Goal: Task Accomplishment & Management: Use online tool/utility

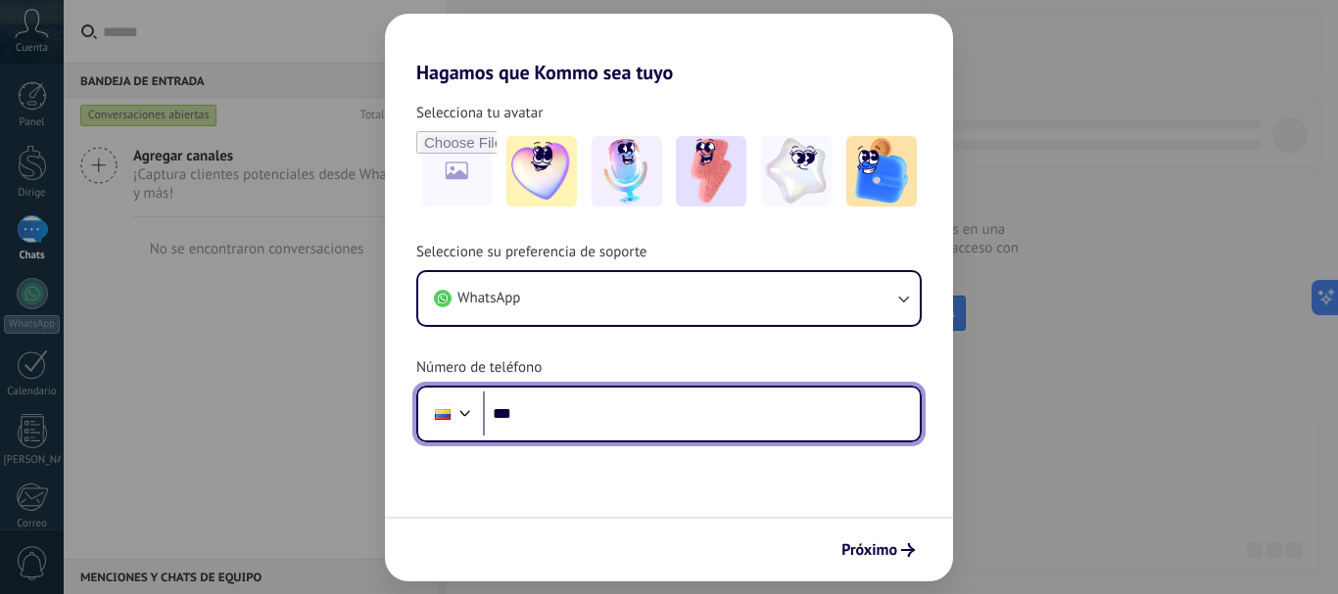
click at [580, 429] on input "***" at bounding box center [701, 414] width 437 height 45
type input "**********"
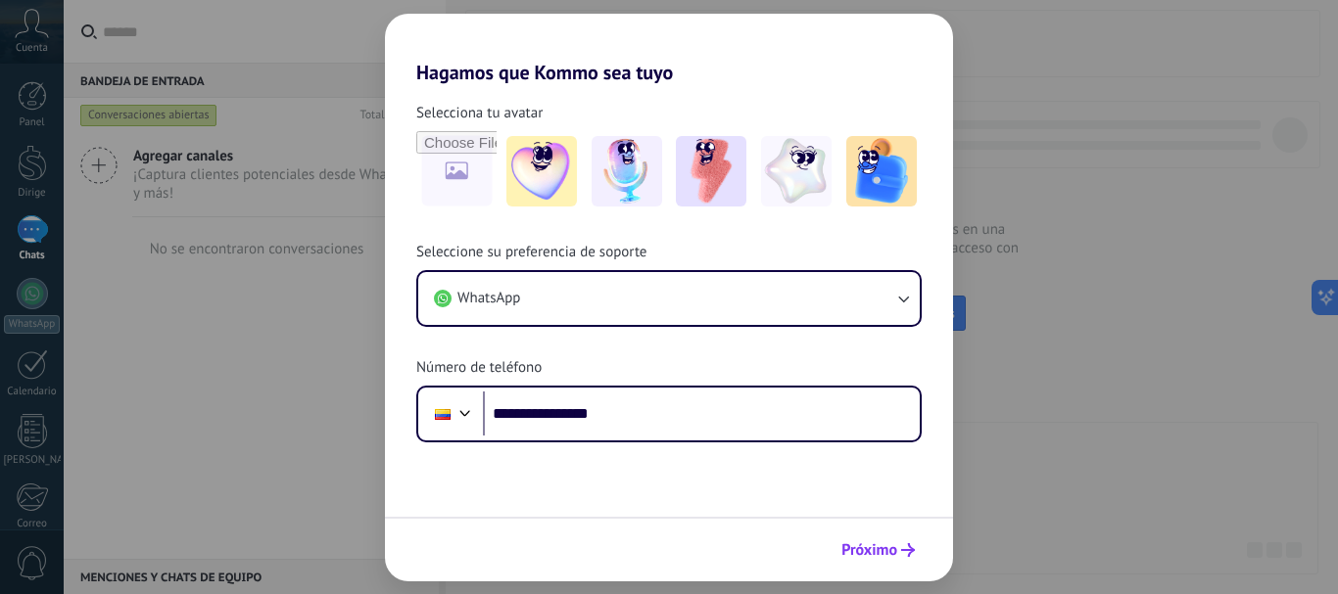
click at [894, 547] on font "Próximo" at bounding box center [869, 551] width 56 height 20
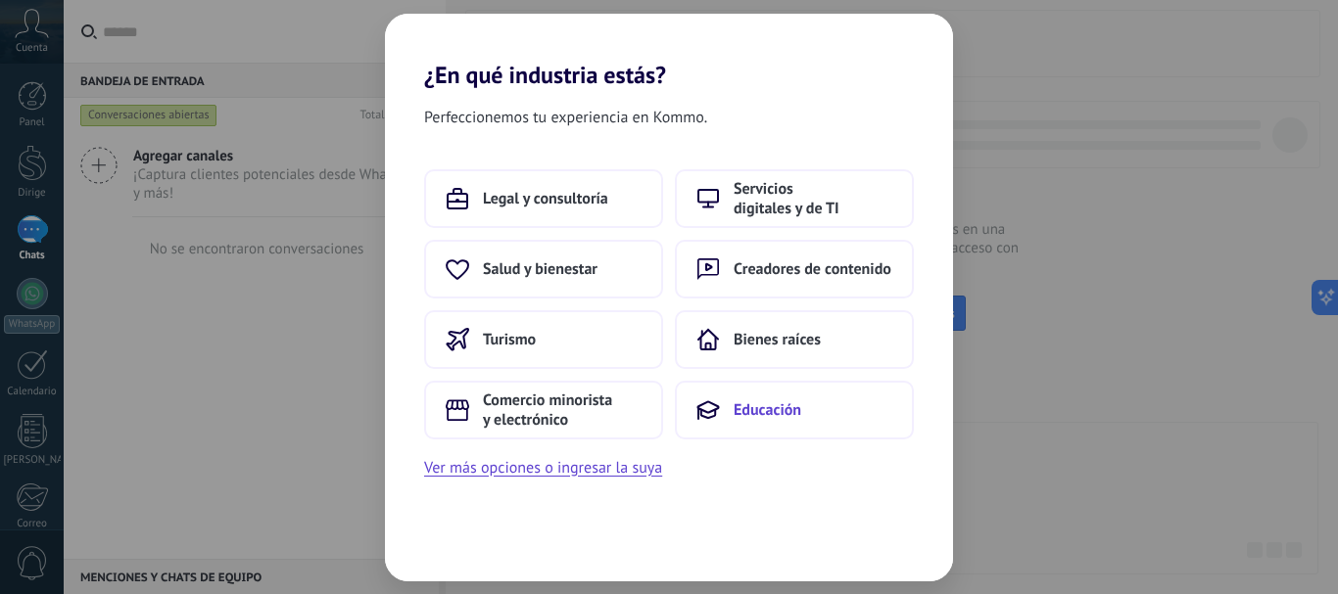
click at [780, 414] on font "Educación" at bounding box center [767, 411] width 68 height 20
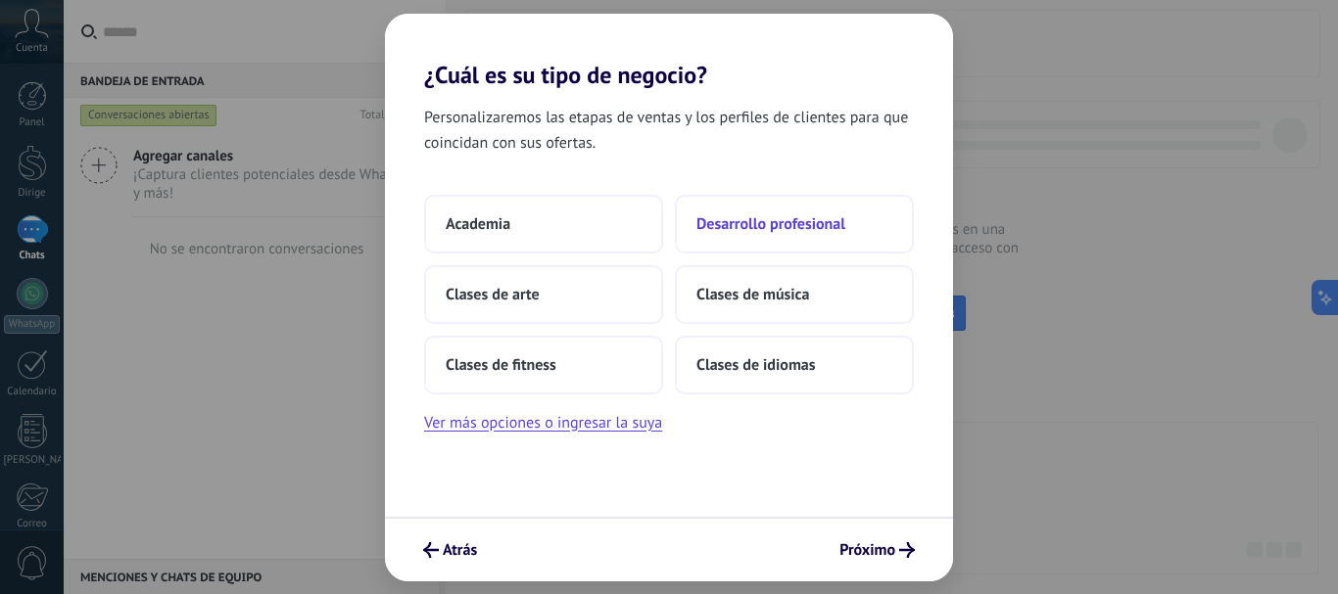
click at [778, 228] on font "Desarrollo profesional" at bounding box center [770, 224] width 149 height 20
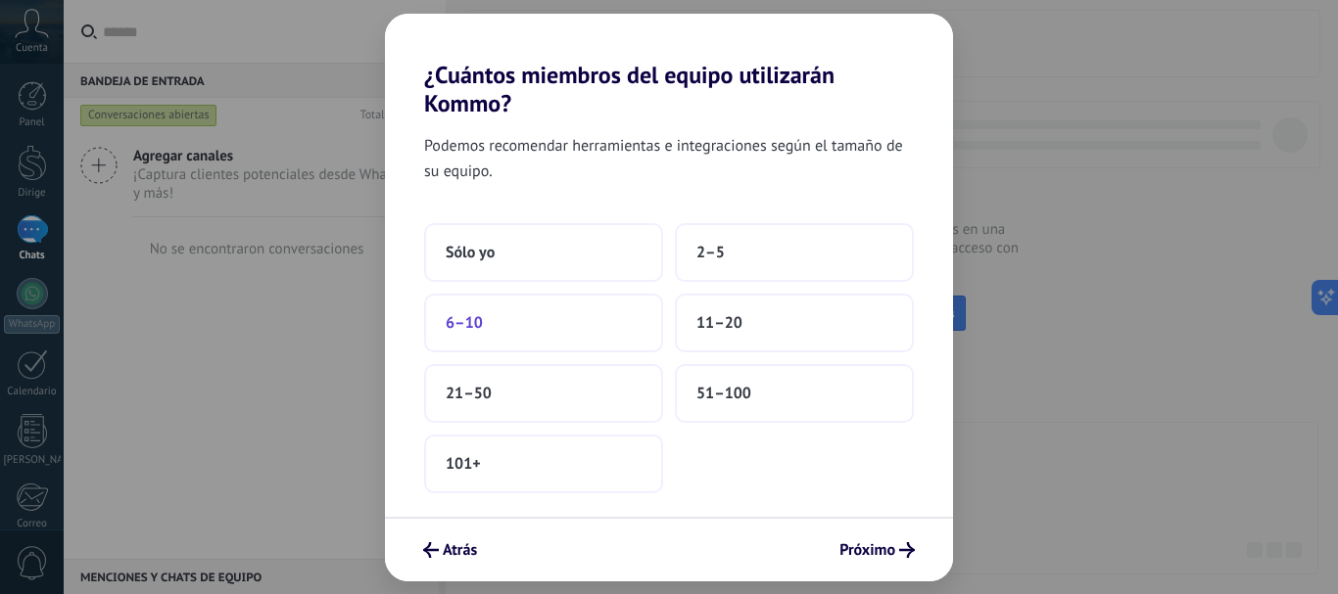
click at [510, 322] on button "6–10" at bounding box center [543, 323] width 239 height 59
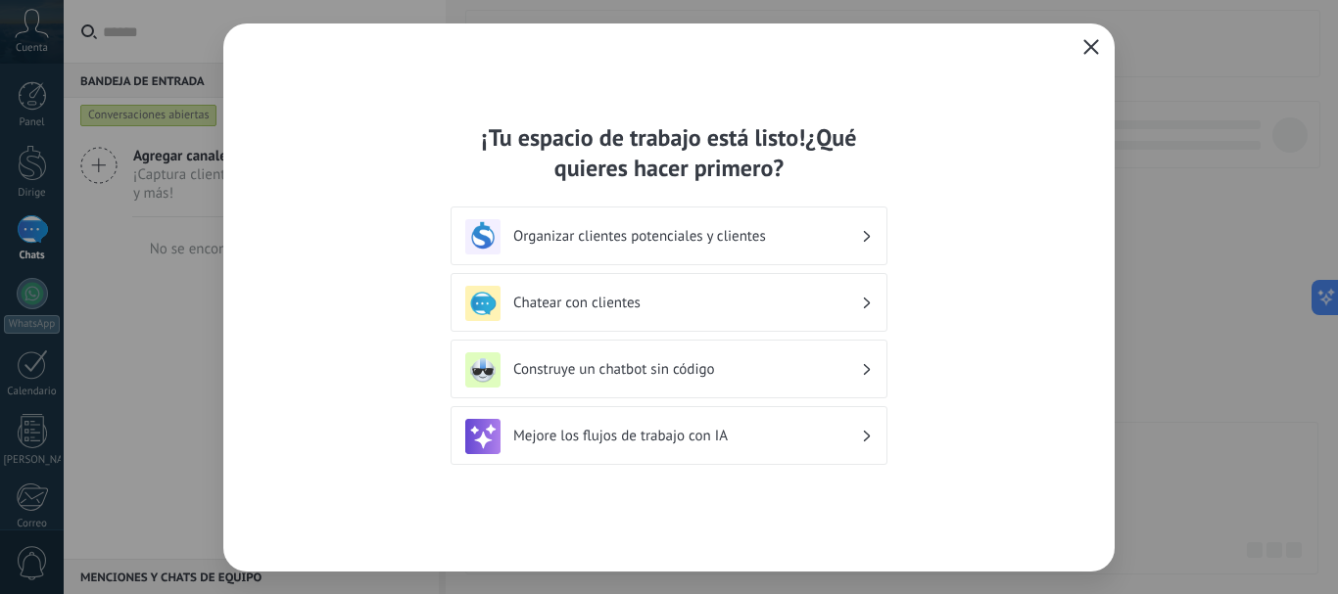
click at [866, 307] on icon at bounding box center [867, 304] width 7 height 12
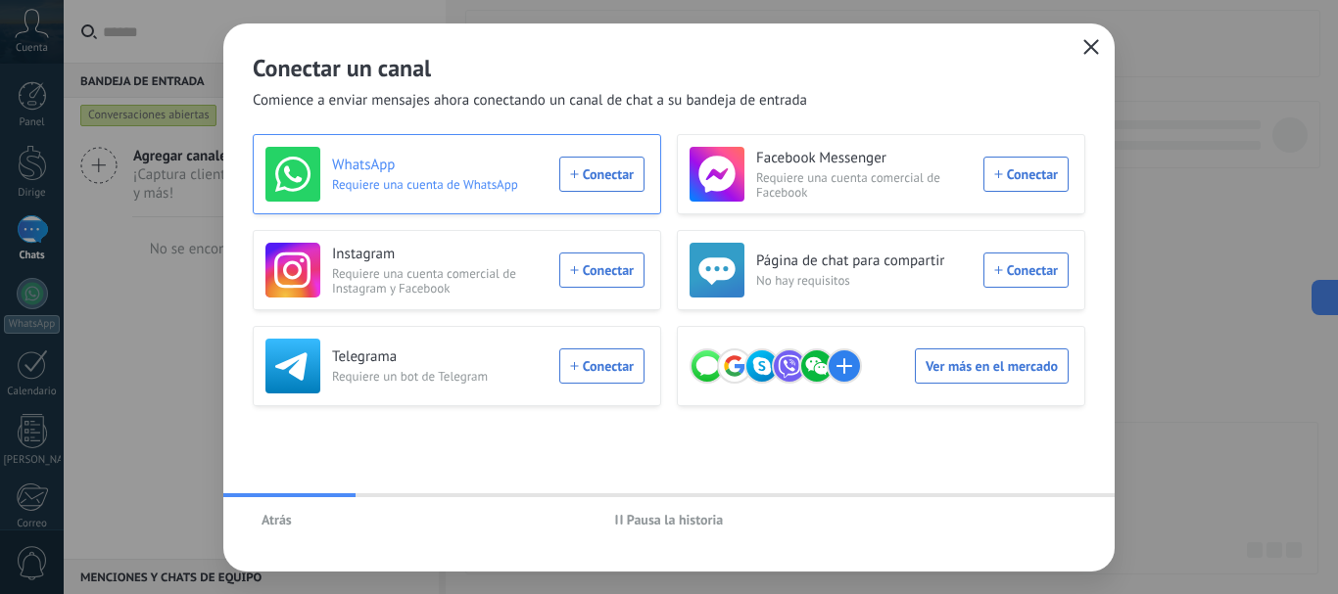
click at [585, 179] on div "WhatsApp Requiere una cuenta de WhatsApp Conectar" at bounding box center [454, 174] width 379 height 55
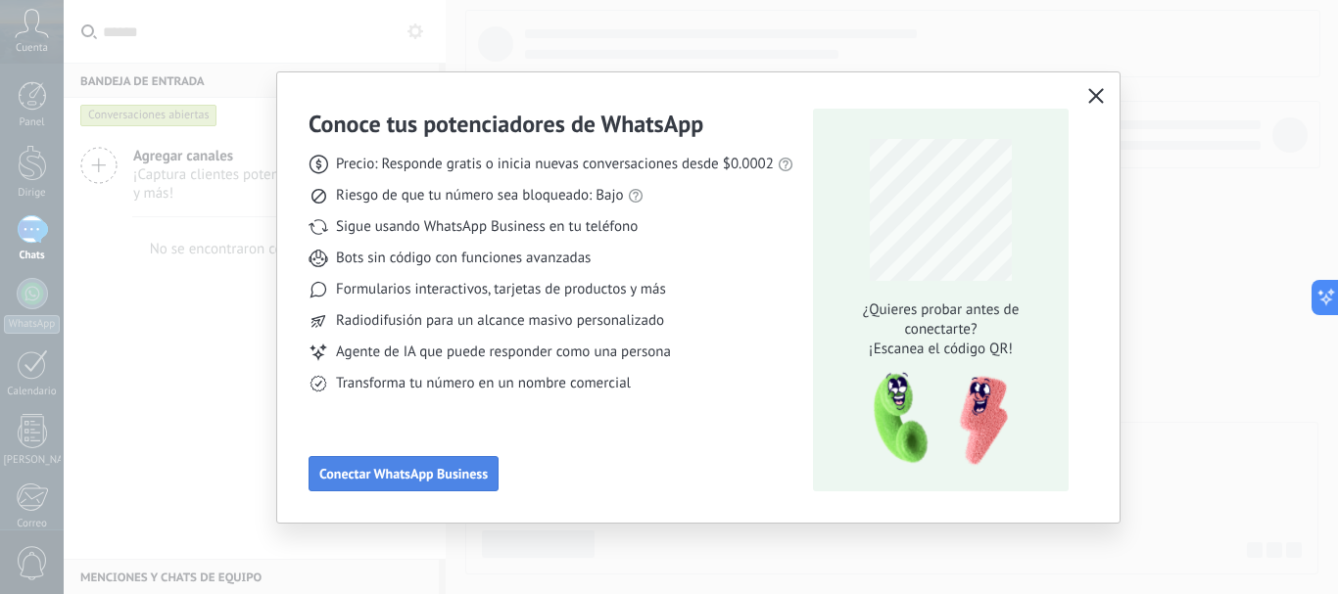
click at [467, 473] on font "Conectar WhatsApp Business" at bounding box center [403, 474] width 168 height 18
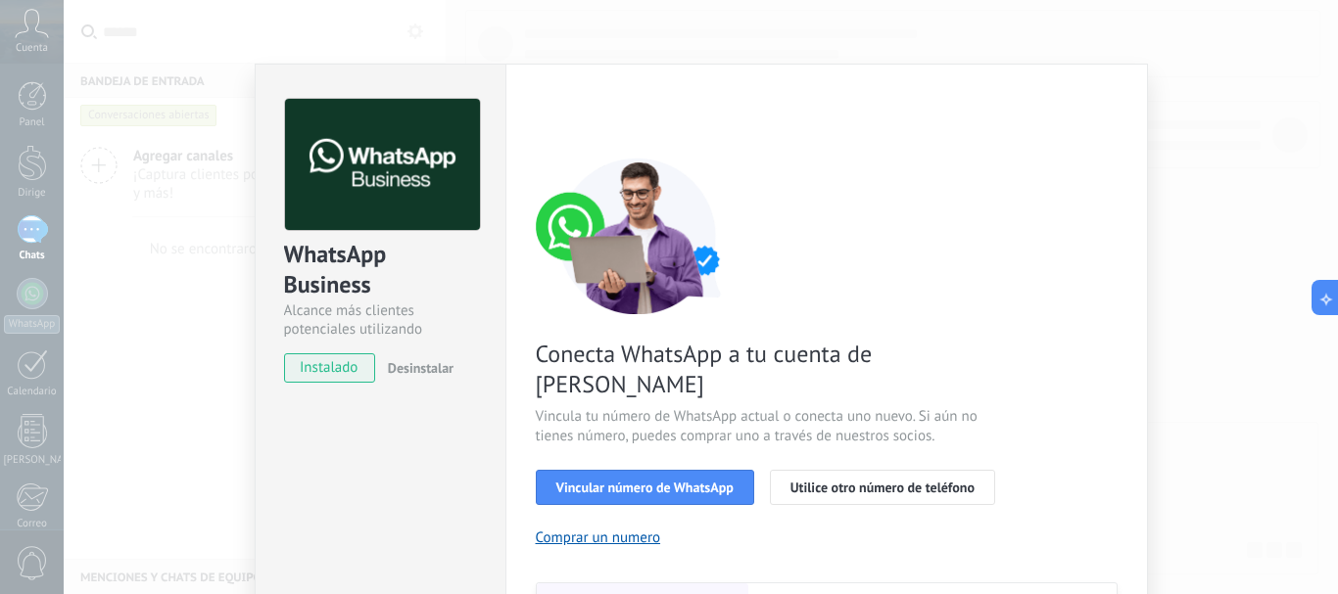
click at [1183, 268] on div "WhatsApp Business Alcance más clientes potenciales utilizando potentes herramie…" at bounding box center [701, 297] width 1274 height 594
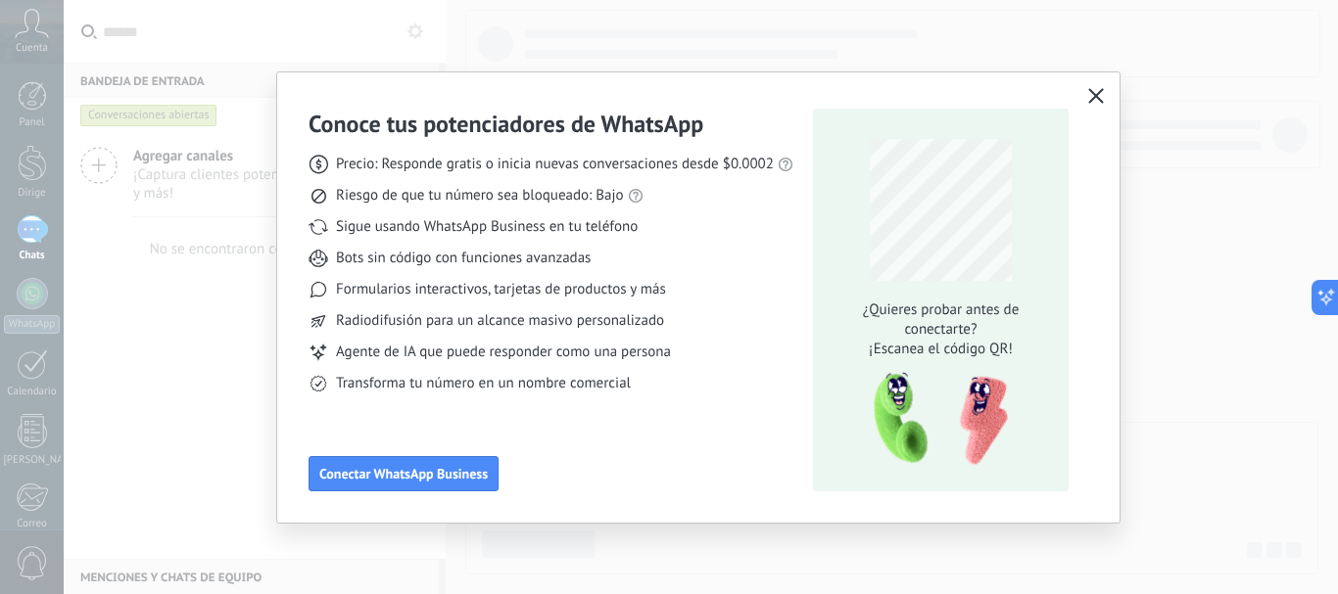
click at [1100, 101] on use "button" at bounding box center [1095, 95] width 15 height 15
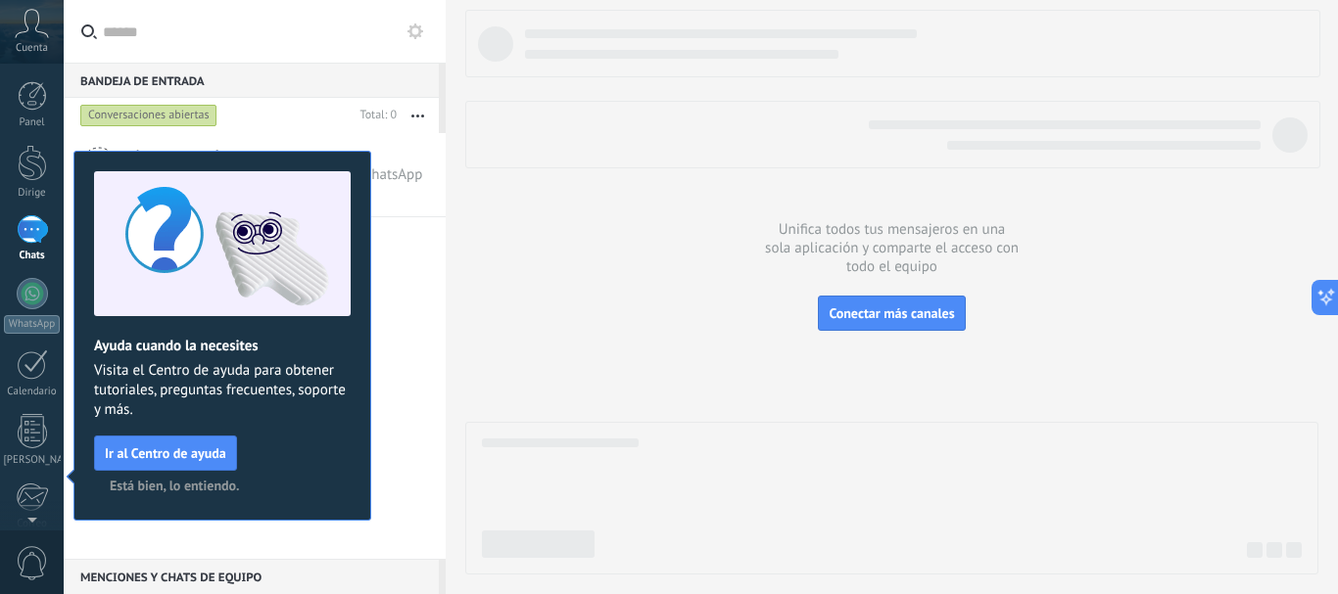
click at [32, 32] on icon at bounding box center [32, 23] width 34 height 29
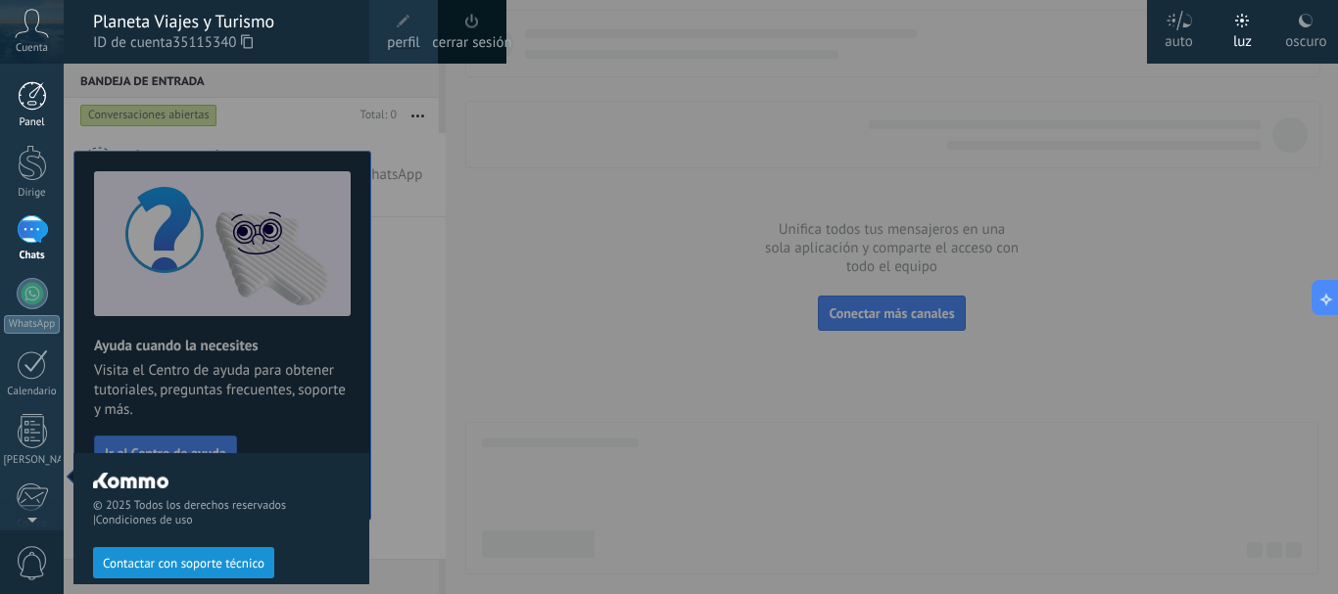
click at [24, 105] on div at bounding box center [32, 95] width 29 height 29
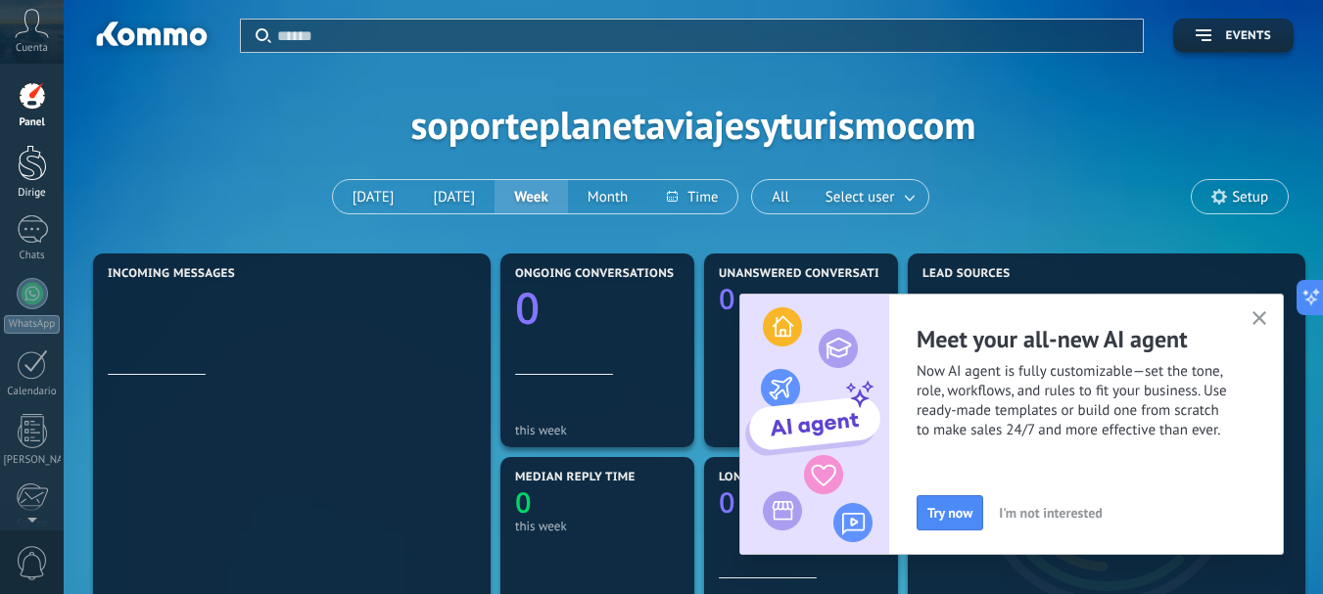
click at [27, 175] on div at bounding box center [32, 163] width 29 height 36
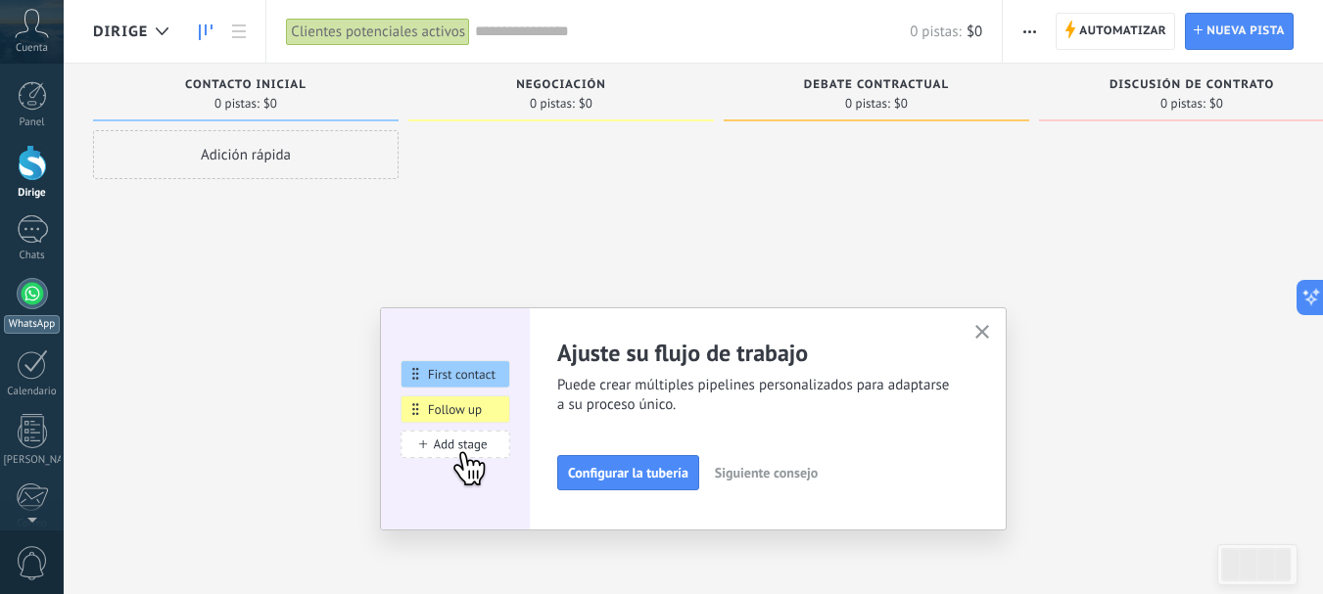
click at [34, 282] on div at bounding box center [32, 293] width 31 height 31
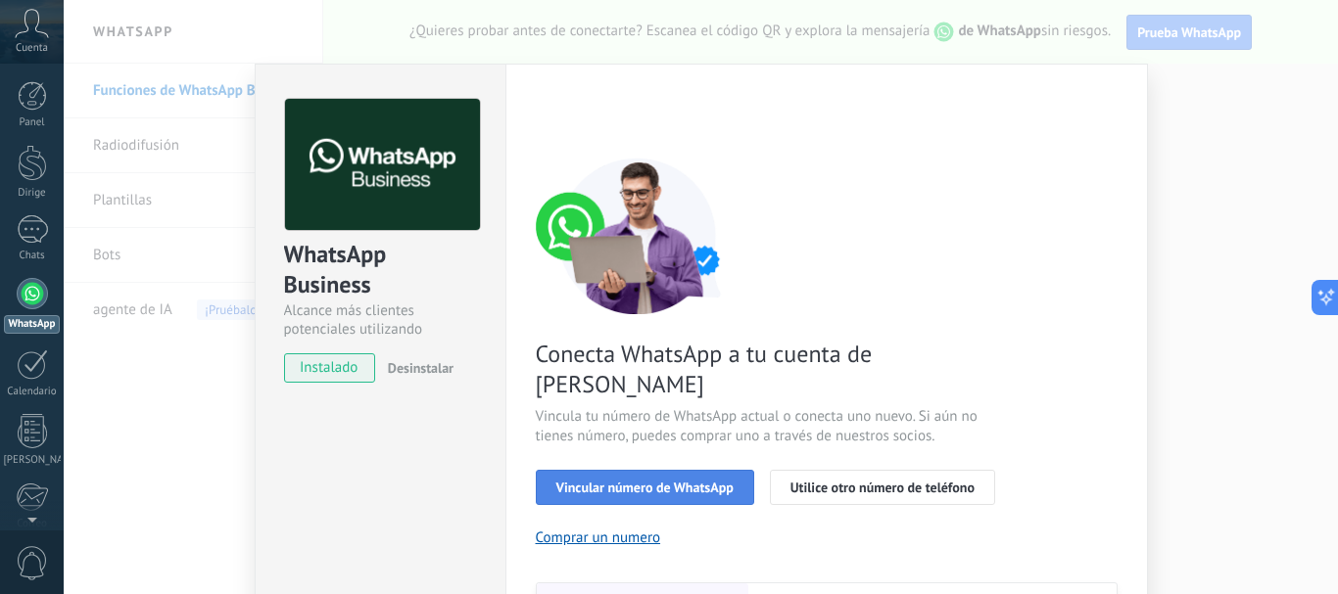
click at [690, 479] on font "Vincular número de WhatsApp" at bounding box center [644, 488] width 177 height 18
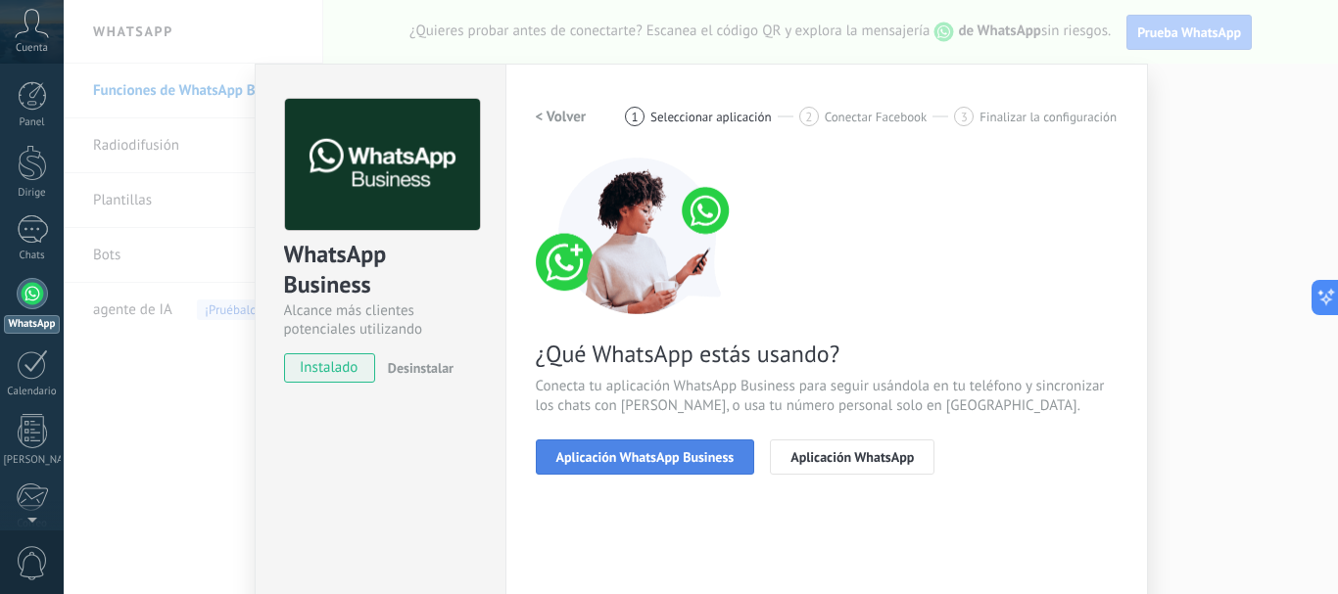
click at [669, 469] on button "Aplicación WhatsApp Business" at bounding box center [645, 457] width 219 height 35
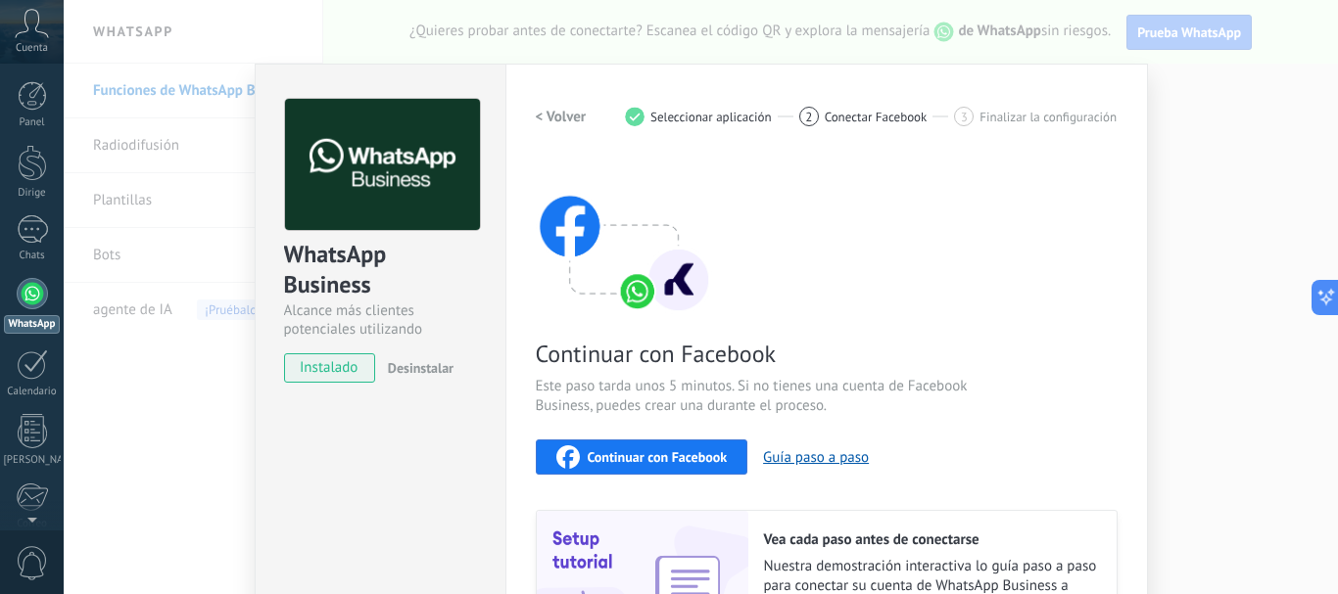
click at [681, 459] on font "Continuar con Facebook" at bounding box center [658, 457] width 140 height 18
click at [643, 456] on font "Continuar con Facebook" at bounding box center [658, 457] width 140 height 18
